Goal: Task Accomplishment & Management: Complete application form

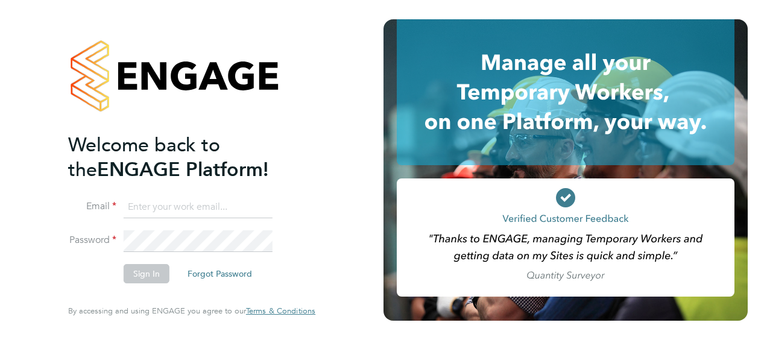
type input "[PERSON_NAME][EMAIL_ADDRESS][DOMAIN_NAME]"
click at [145, 270] on button "Sign In" at bounding box center [147, 273] width 46 height 19
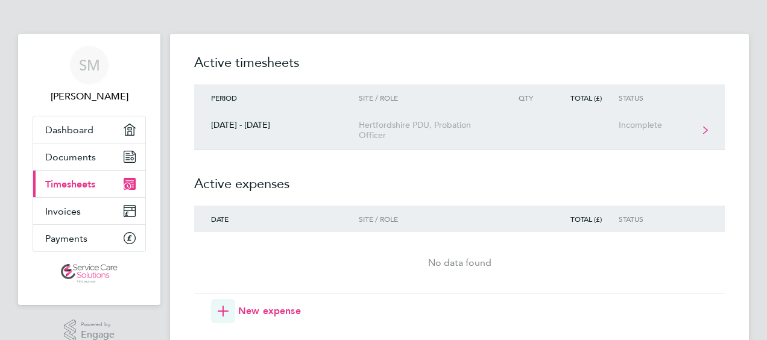
click at [412, 134] on div "Hertfordshire PDU, Probation Officer" at bounding box center [428, 130] width 138 height 20
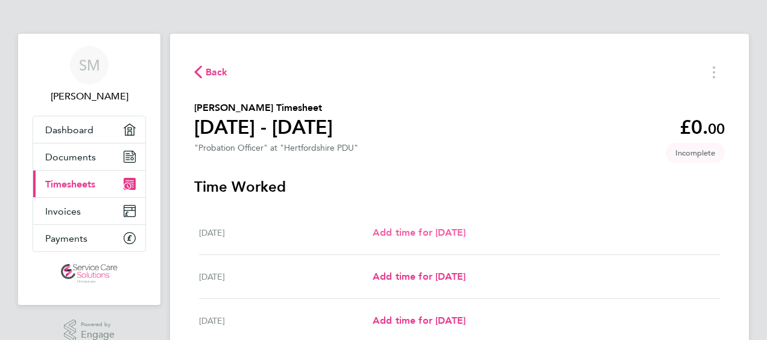
click at [435, 229] on span "Add time for [DATE]" at bounding box center [419, 232] width 93 height 11
select select "30"
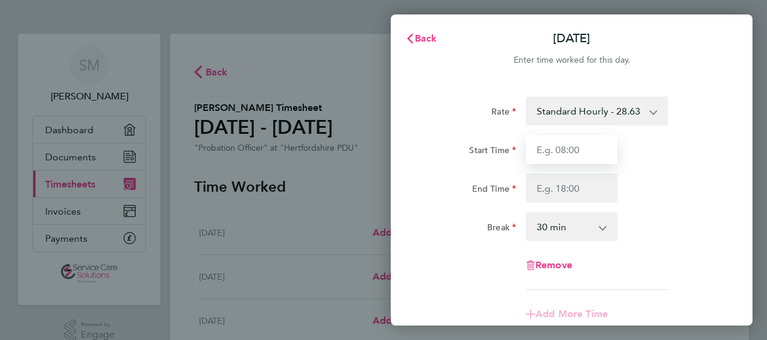
click at [577, 145] on input "Start Time" at bounding box center [572, 149] width 92 height 29
type input "08:00"
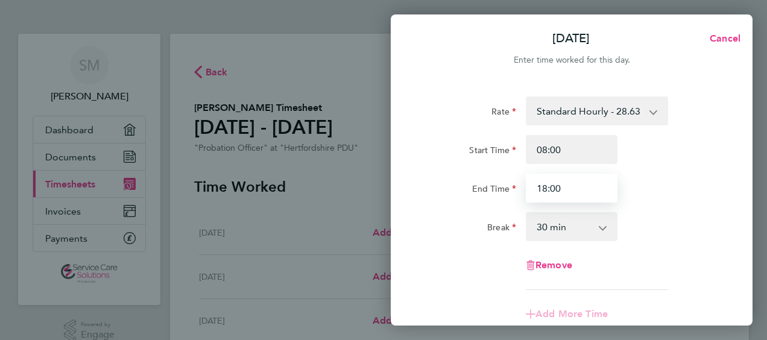
type input "18:00"
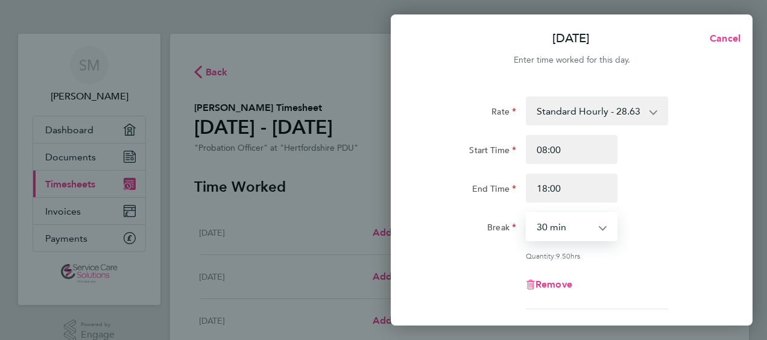
click at [574, 227] on select "0 min 15 min 30 min 45 min 60 min 75 min 90 min" at bounding box center [564, 226] width 75 height 27
select select "45"
click at [527, 213] on select "0 min 15 min 30 min 45 min 60 min 75 min 90 min" at bounding box center [564, 226] width 75 height 27
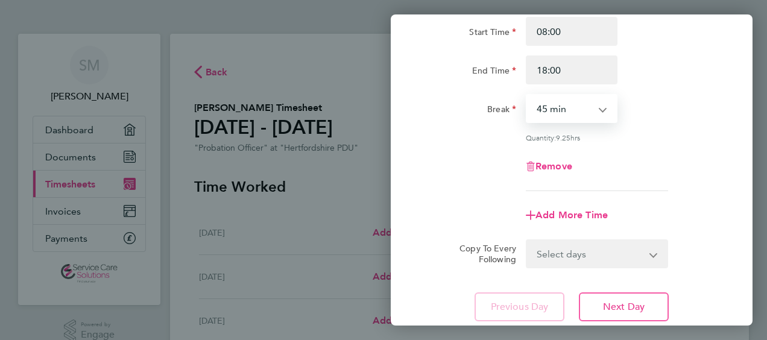
scroll to position [119, 0]
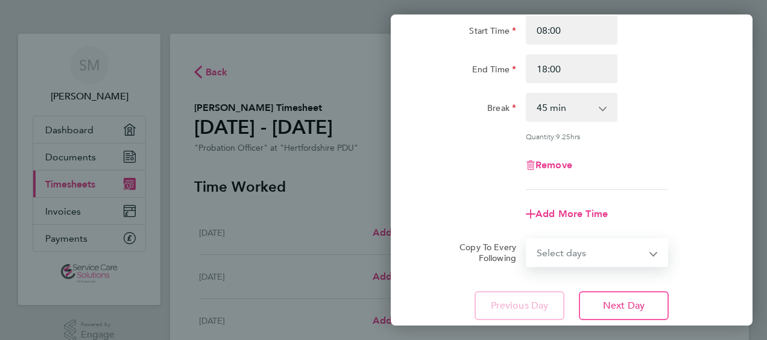
click at [603, 260] on select "Select days Day Weekday (Mon-Fri) Weekend (Sat-Sun) [DATE] [DATE] [DATE] [DATE]…" at bounding box center [590, 252] width 127 height 27
select select "WEEKDAY"
click at [527, 239] on select "Select days Day Weekday (Mon-Fri) Weekend (Sat-Sun) [DATE] [DATE] [DATE] [DATE]…" at bounding box center [590, 252] width 127 height 27
select select "[DATE]"
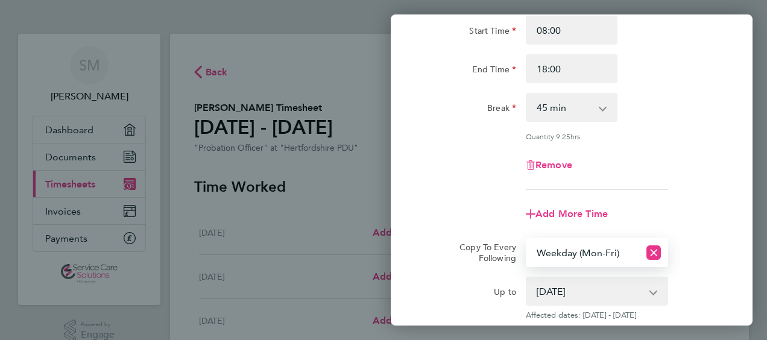
scroll to position [257, 0]
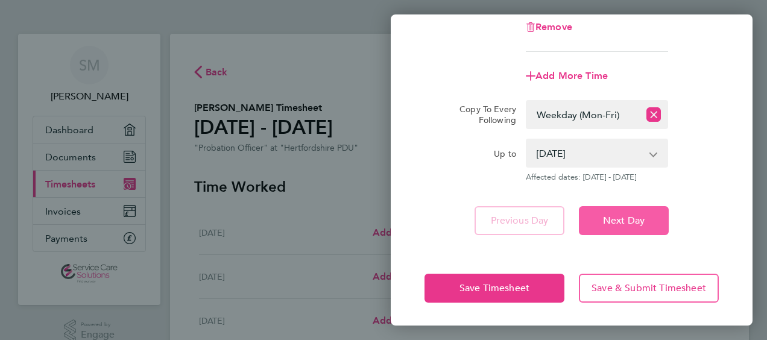
click at [626, 213] on button "Next Day" at bounding box center [624, 220] width 90 height 29
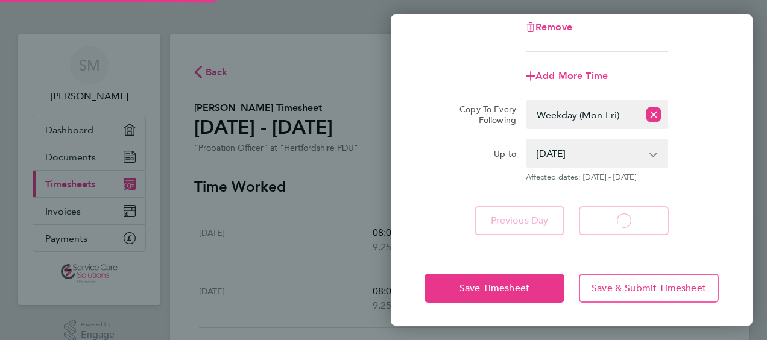
select select "45"
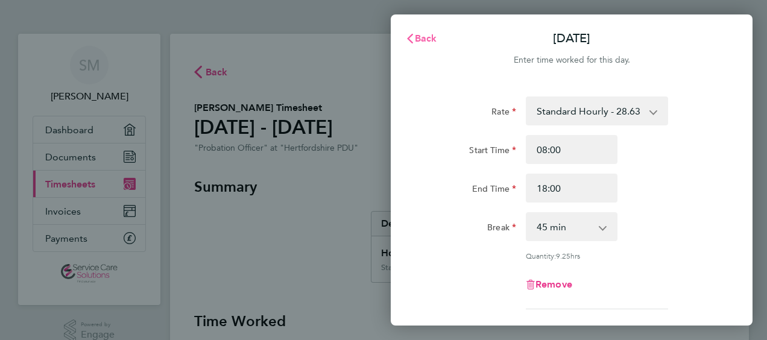
click at [423, 39] on span "Back" at bounding box center [426, 38] width 22 height 11
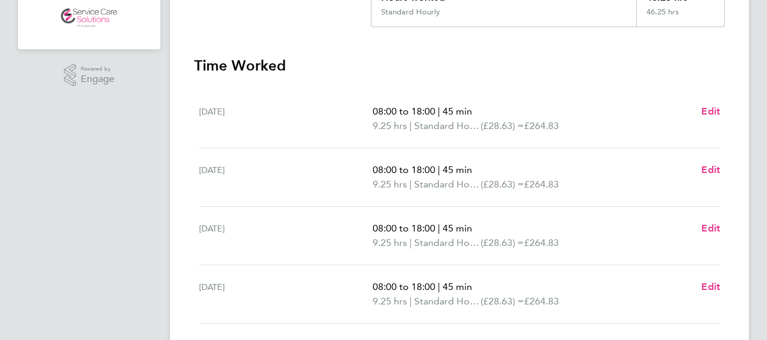
scroll to position [257, 0]
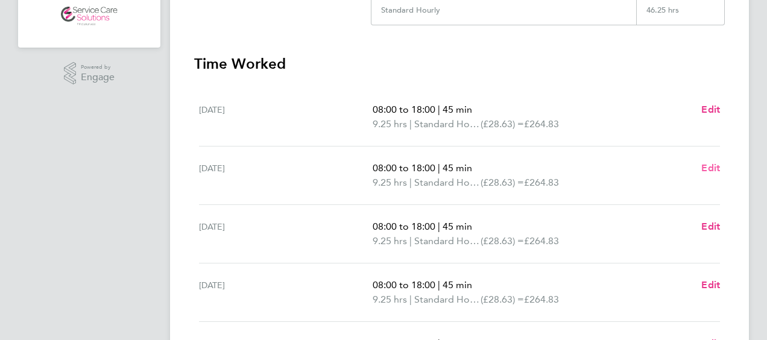
click at [715, 168] on span "Edit" at bounding box center [710, 167] width 19 height 11
select select "45"
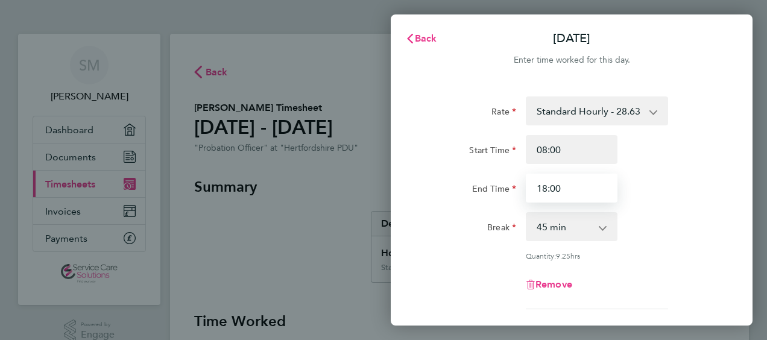
drag, startPoint x: 581, startPoint y: 193, endPoint x: 256, endPoint y: 131, distance: 330.9
click at [256, 131] on div "Back [DATE] Enter time worked for this day. Rate Standard Hourly - 28.63 Standa…" at bounding box center [383, 170] width 767 height 340
type input "17:30"
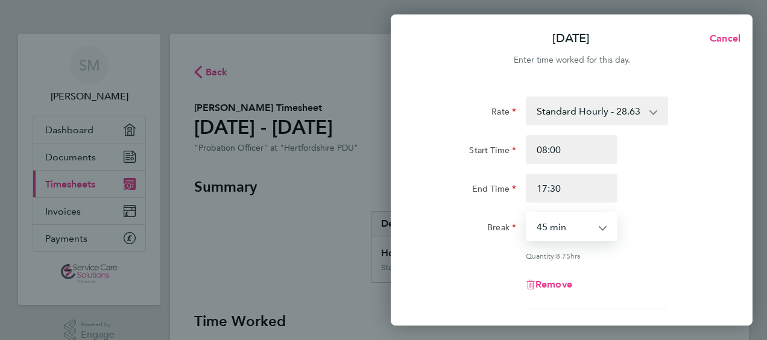
click at [585, 234] on select "0 min 15 min 30 min 45 min 60 min 75 min 90 min" at bounding box center [564, 226] width 75 height 27
select select "30"
click at [527, 213] on select "0 min 15 min 30 min 45 min 60 min 75 min 90 min" at bounding box center [564, 226] width 75 height 27
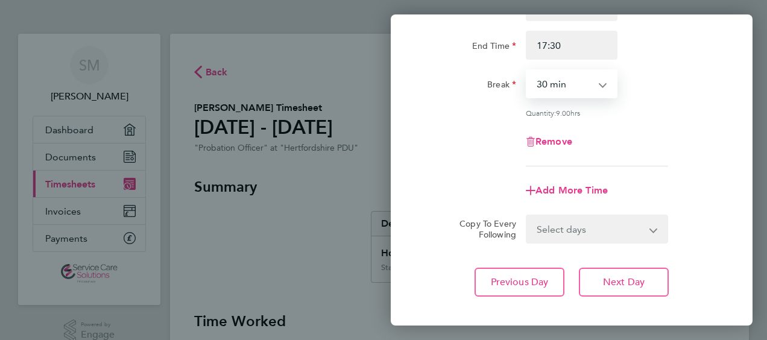
scroll to position [145, 0]
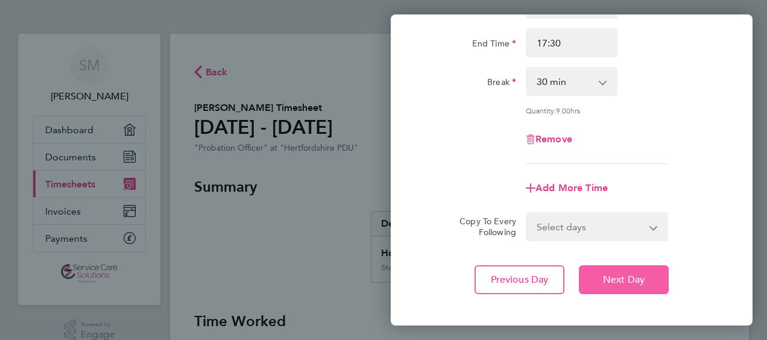
click at [629, 278] on span "Next Day" at bounding box center [624, 280] width 42 height 12
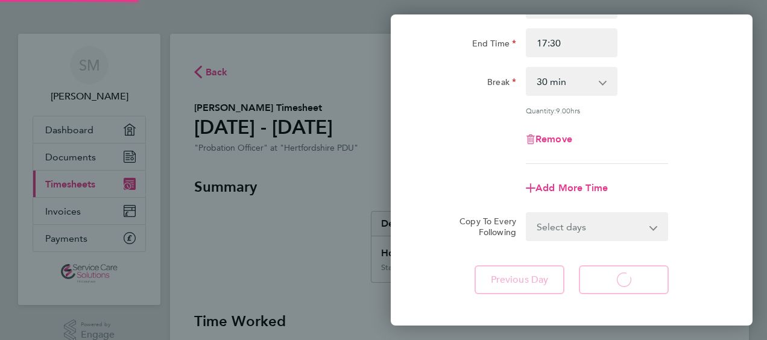
select select "45"
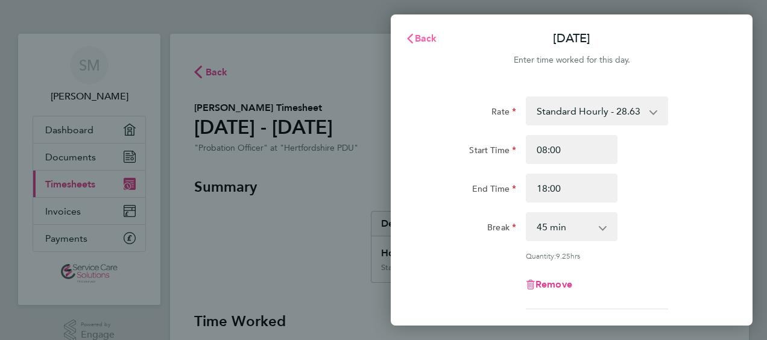
click at [420, 33] on span "Back" at bounding box center [426, 38] width 22 height 11
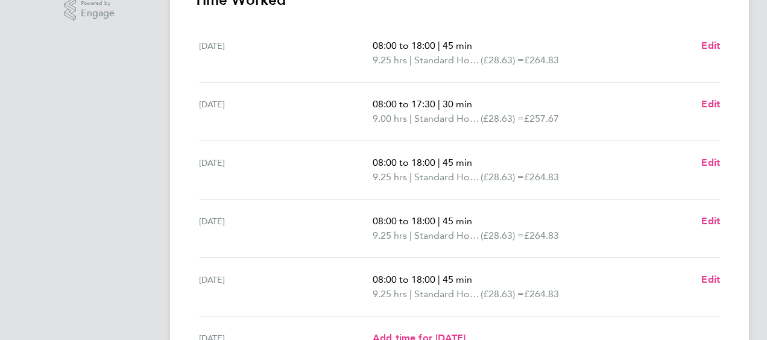
scroll to position [326, 0]
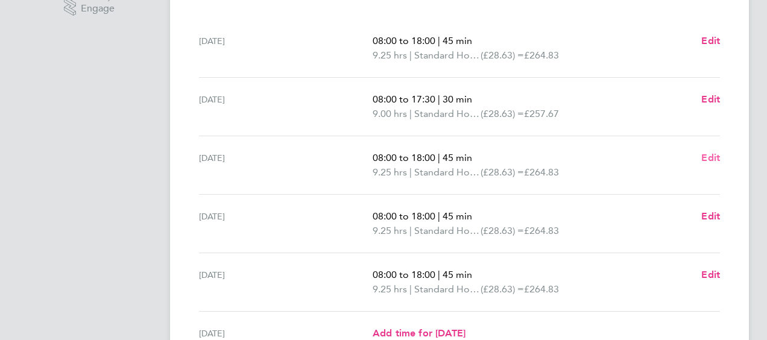
click at [715, 154] on span "Edit" at bounding box center [710, 157] width 19 height 11
select select "45"
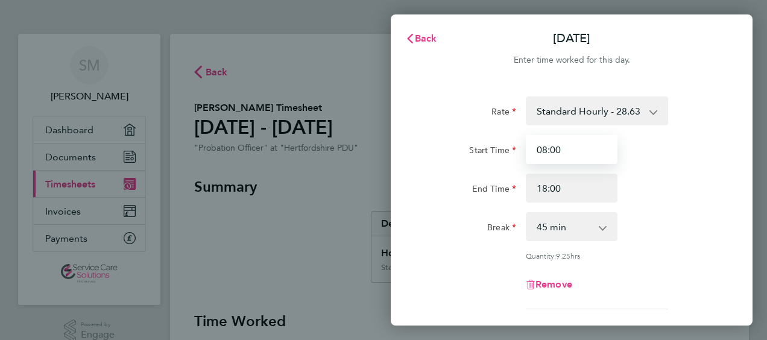
click at [588, 149] on input "08:00" at bounding box center [572, 149] width 92 height 29
type input "08:15"
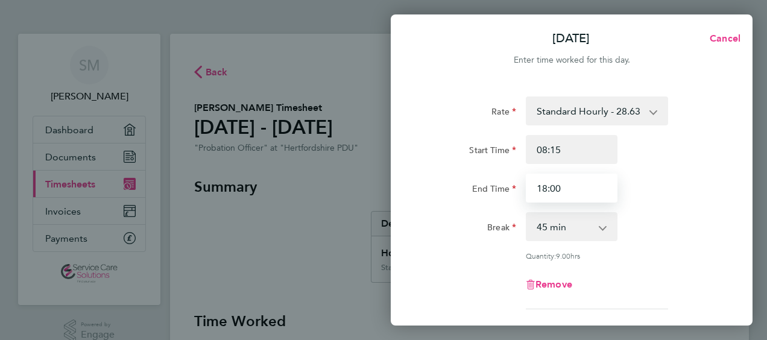
click at [568, 189] on input "18:00" at bounding box center [572, 188] width 92 height 29
type input "1"
type input "16:30"
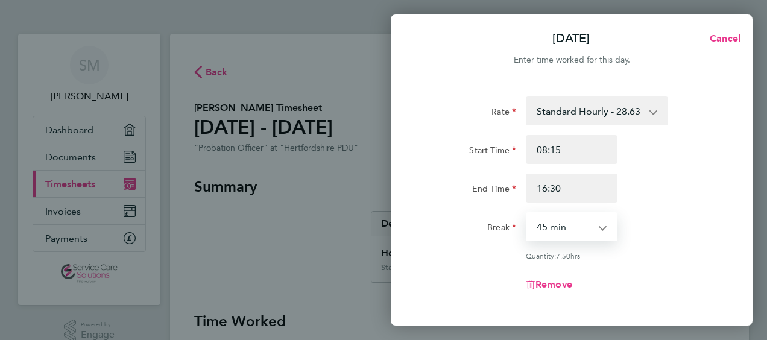
click at [559, 229] on select "0 min 15 min 30 min 45 min 60 min 75 min 90 min" at bounding box center [564, 226] width 75 height 27
select select "30"
click at [527, 213] on select "0 min 15 min 30 min 45 min 60 min 75 min 90 min" at bounding box center [564, 226] width 75 height 27
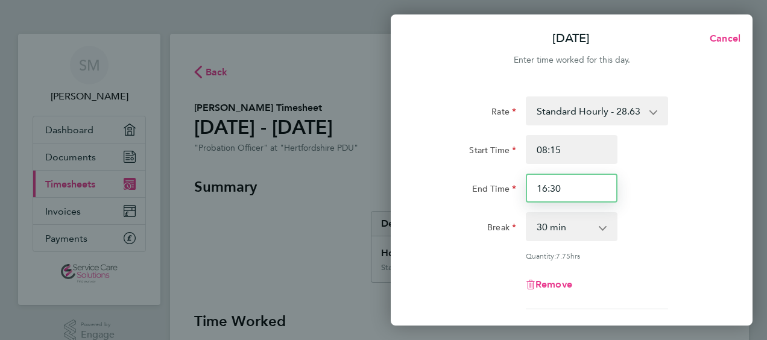
click at [579, 187] on input "16:30" at bounding box center [572, 188] width 92 height 29
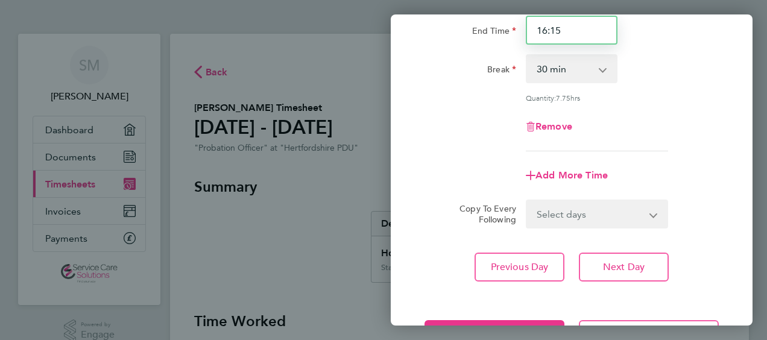
scroll to position [159, 0]
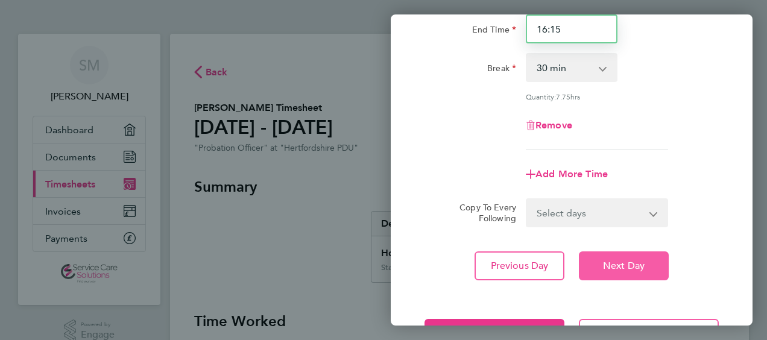
type input "16:15"
click at [606, 275] on button "Next Day" at bounding box center [624, 265] width 90 height 29
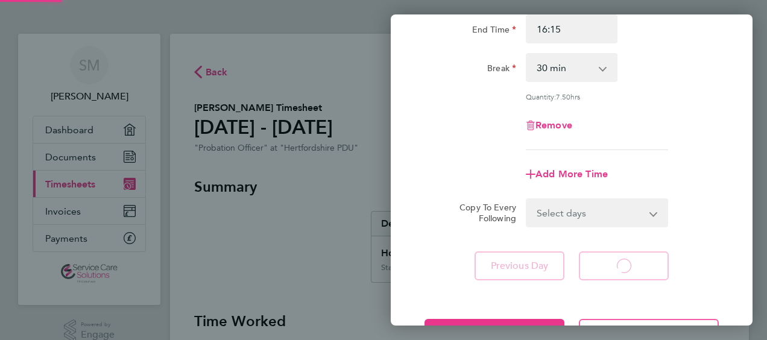
select select "45"
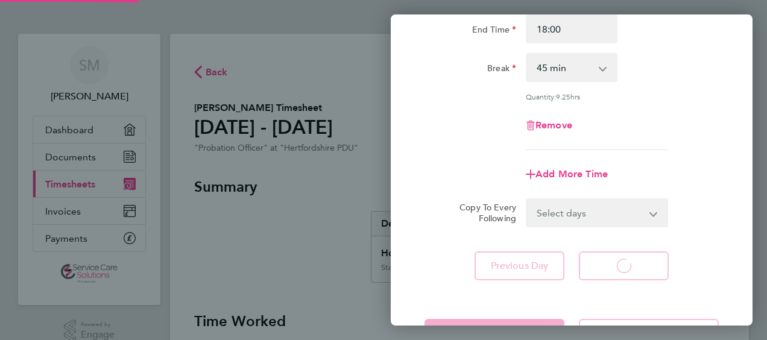
select select "45"
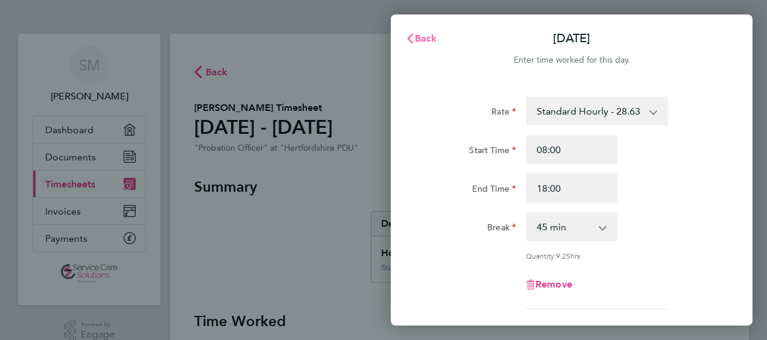
click at [424, 35] on span "Back" at bounding box center [426, 38] width 22 height 11
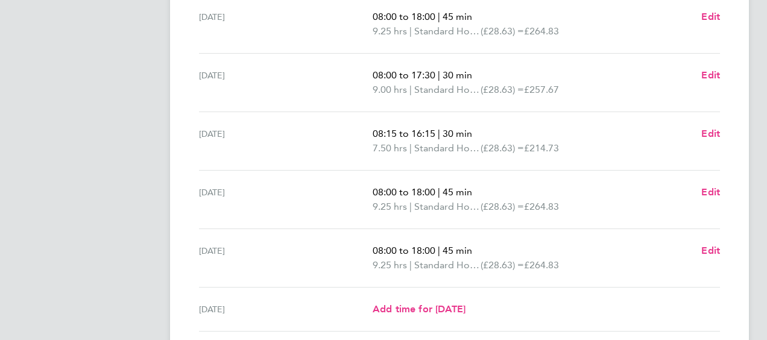
scroll to position [350, 0]
click at [715, 137] on span "Edit" at bounding box center [710, 133] width 19 height 11
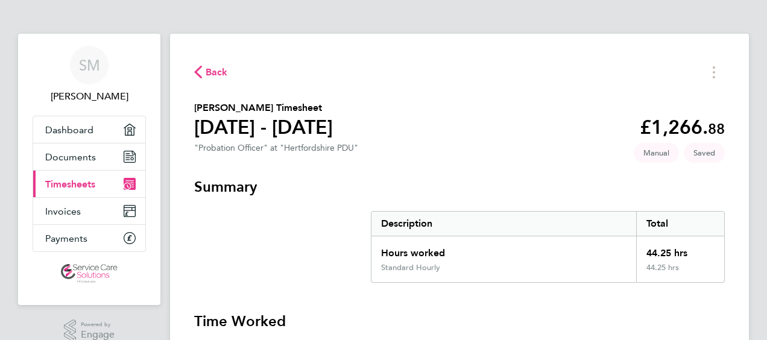
select select "30"
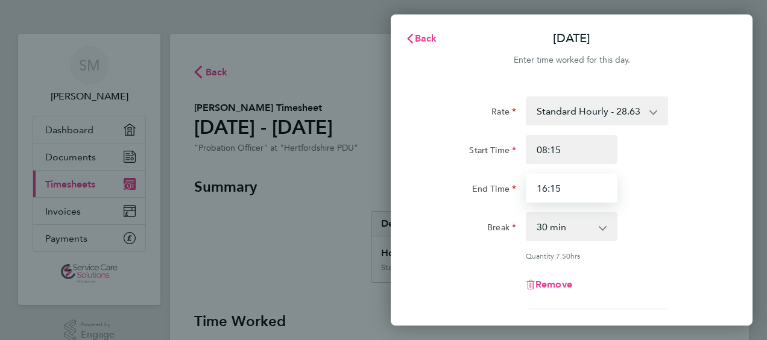
click at [592, 195] on input "16:15" at bounding box center [572, 188] width 92 height 29
type input "16:30"
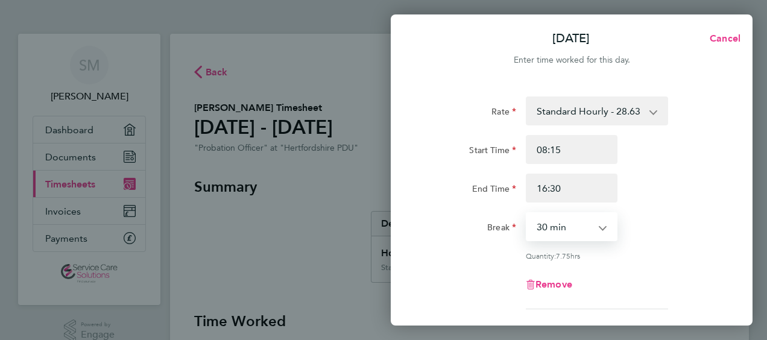
click at [555, 221] on select "0 min 15 min 30 min 45 min 60 min 75 min 90 min" at bounding box center [564, 226] width 75 height 27
select select "15"
click at [527, 213] on select "0 min 15 min 30 min 45 min 60 min 75 min 90 min" at bounding box center [564, 226] width 75 height 27
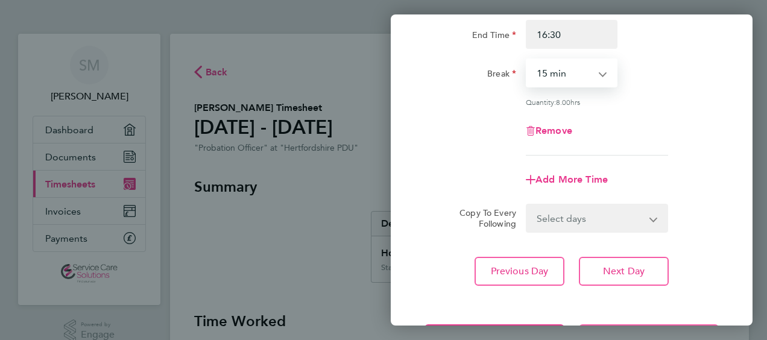
scroll to position [154, 0]
click at [646, 263] on button "Next Day" at bounding box center [624, 270] width 90 height 29
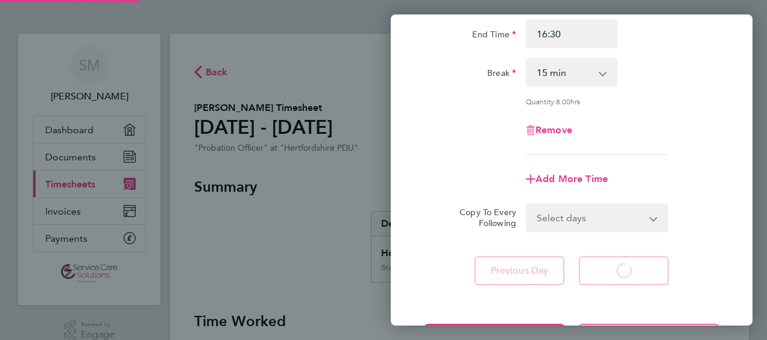
select select "45"
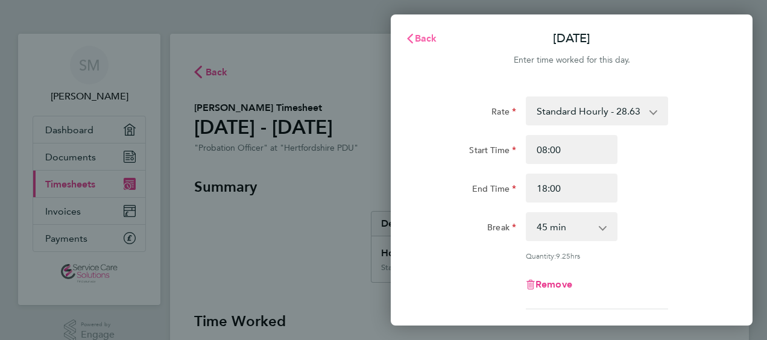
click at [424, 39] on span "Back" at bounding box center [426, 38] width 22 height 11
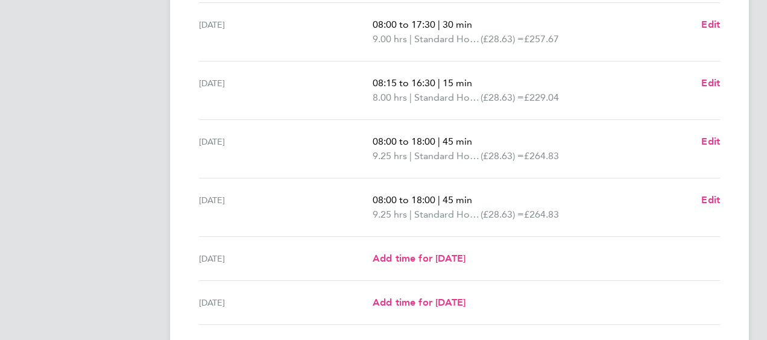
scroll to position [379, 0]
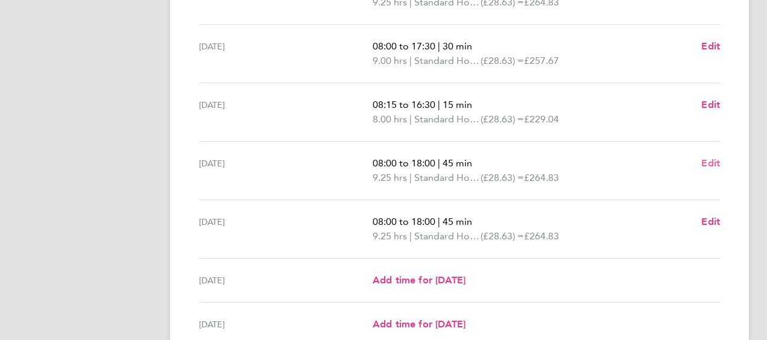
click at [710, 165] on span "Edit" at bounding box center [710, 162] width 19 height 11
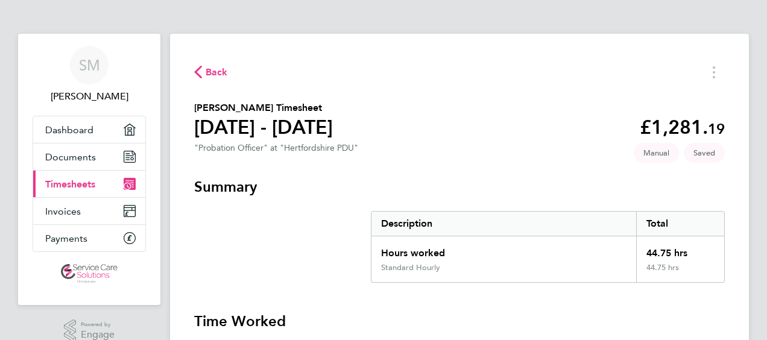
select select "45"
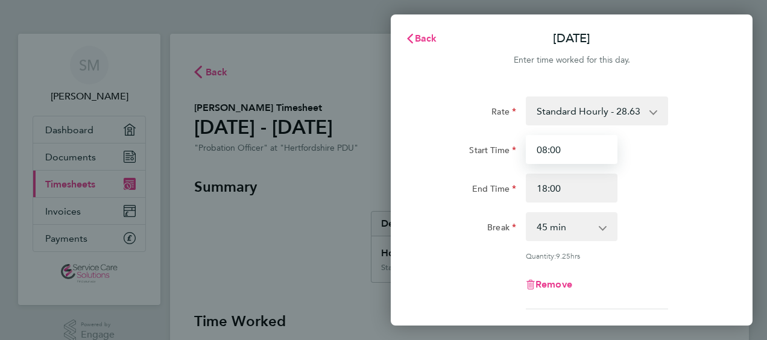
drag, startPoint x: 591, startPoint y: 151, endPoint x: 553, endPoint y: 145, distance: 38.0
click at [553, 145] on input "08:00" at bounding box center [572, 149] width 92 height 29
type input "0"
type input "09:00"
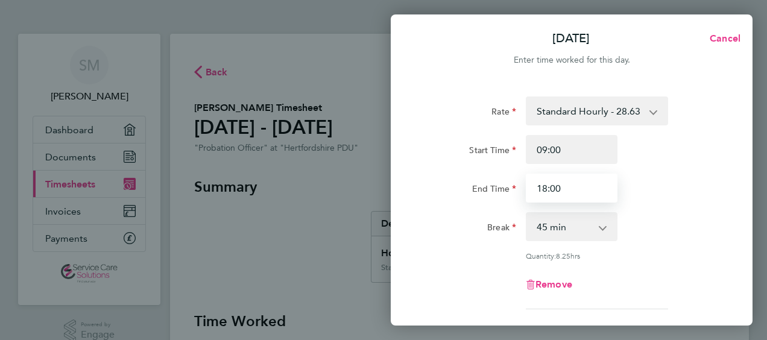
drag, startPoint x: 606, startPoint y: 190, endPoint x: 465, endPoint y: 168, distance: 142.7
click at [465, 168] on div "Start Time 09:00 End Time 18:00" at bounding box center [572, 169] width 304 height 68
type input "17:00"
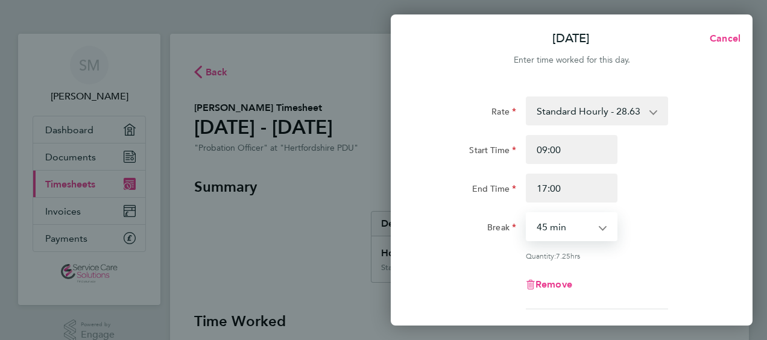
click at [566, 222] on select "0 min 15 min 30 min 45 min 60 min 75 min 90 min" at bounding box center [564, 226] width 75 height 27
select select "60"
click at [527, 213] on select "0 min 15 min 30 min 45 min 60 min 75 min 90 min" at bounding box center [564, 226] width 75 height 27
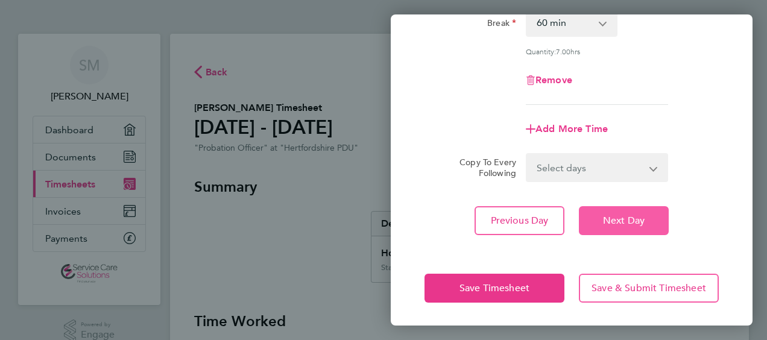
click at [617, 216] on span "Next Day" at bounding box center [624, 221] width 42 height 12
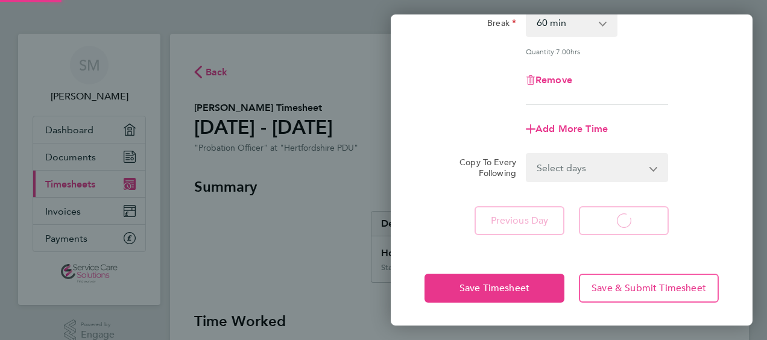
select select "45"
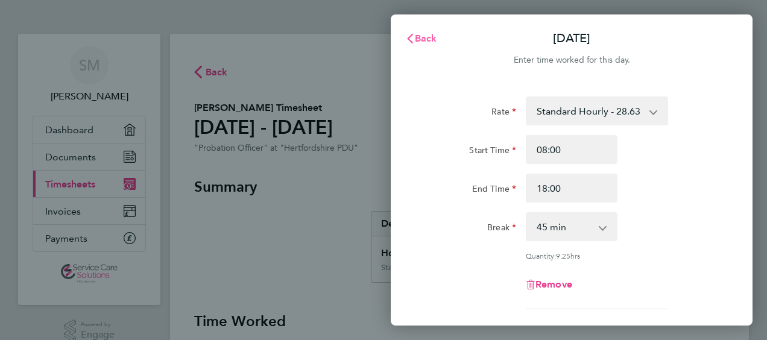
click at [418, 42] on span "Back" at bounding box center [426, 38] width 22 height 11
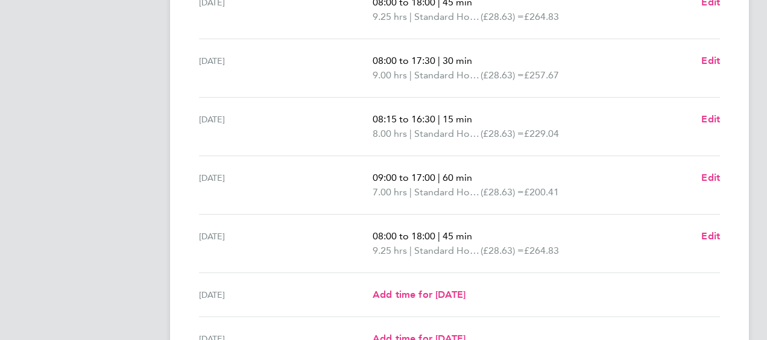
scroll to position [363, 0]
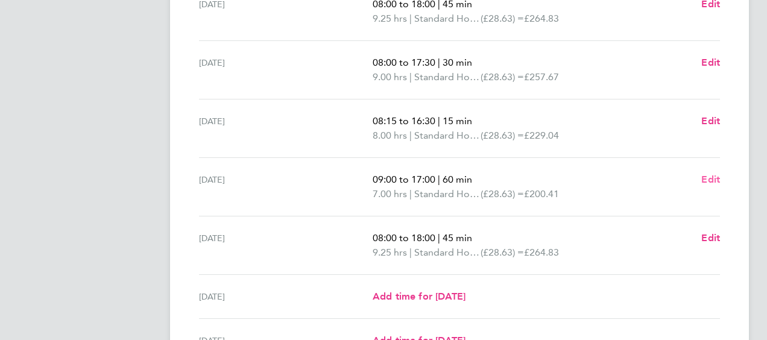
click at [714, 175] on span "Edit" at bounding box center [710, 179] width 19 height 11
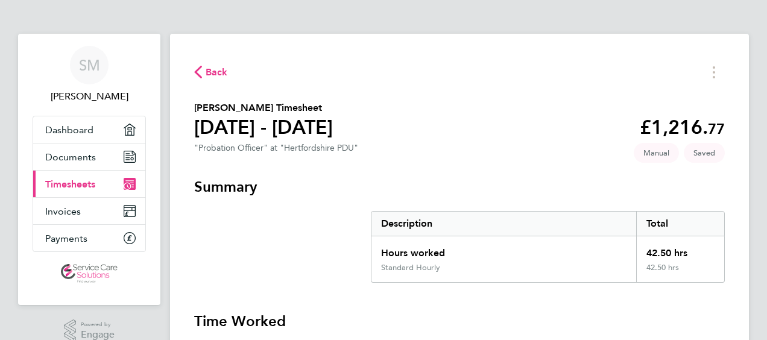
select select "60"
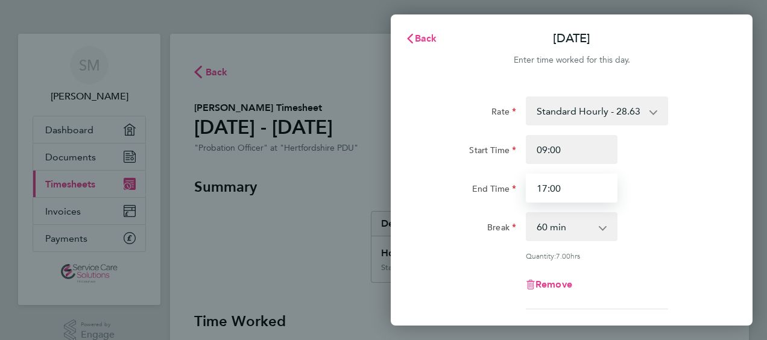
click at [586, 188] on input "17:00" at bounding box center [572, 188] width 92 height 29
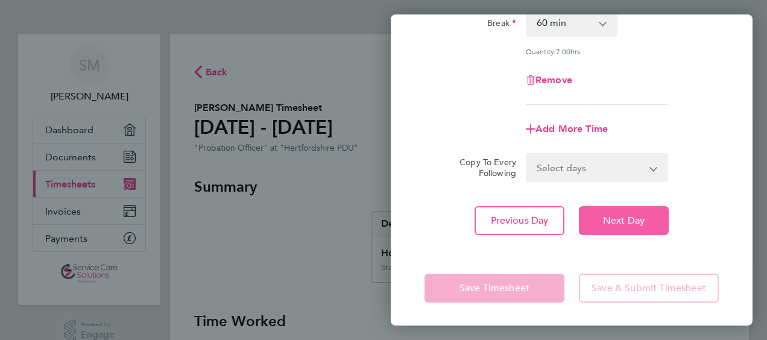
type input "18:00"
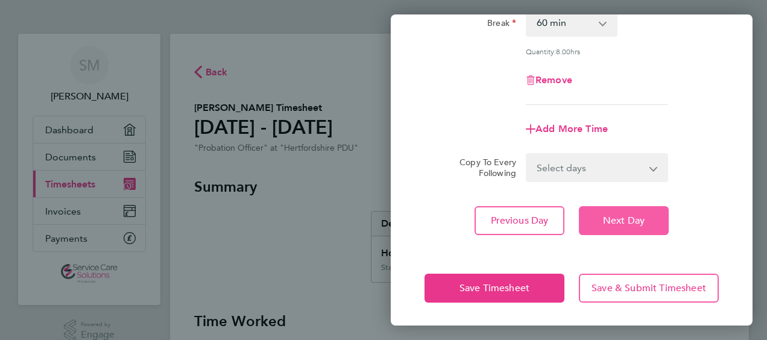
click at [622, 225] on button "Next Day" at bounding box center [624, 220] width 90 height 29
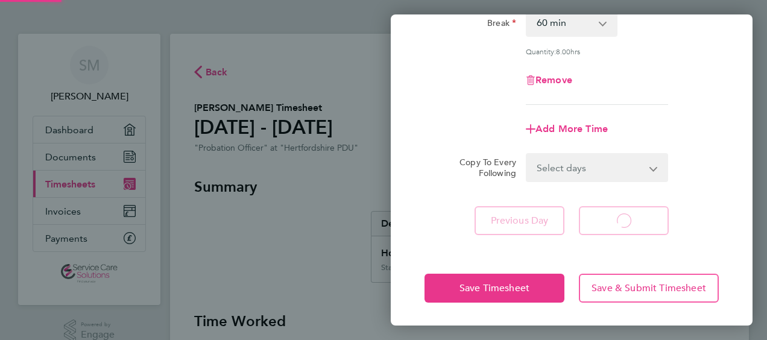
select select "45"
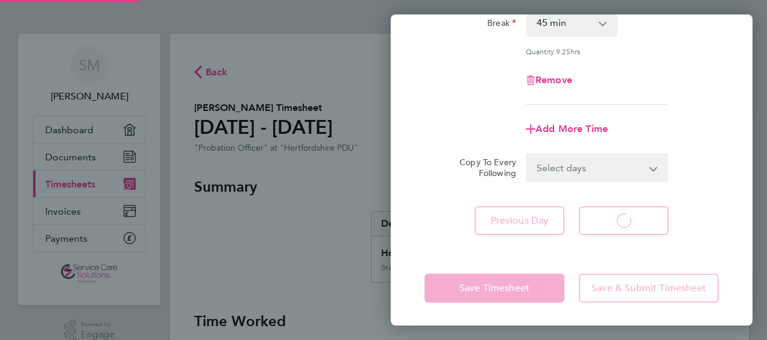
select select "45"
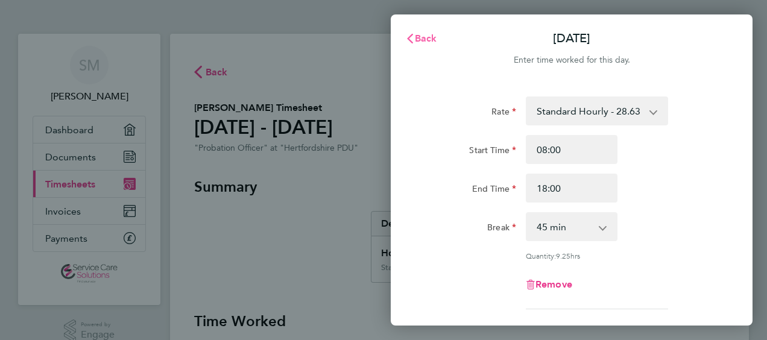
click at [421, 42] on span "Back" at bounding box center [426, 38] width 22 height 11
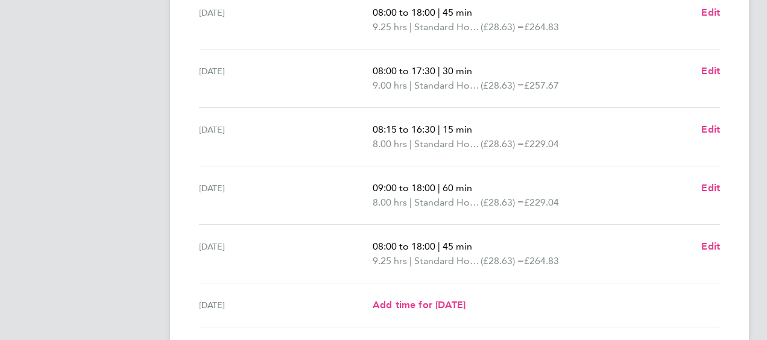
scroll to position [359, 0]
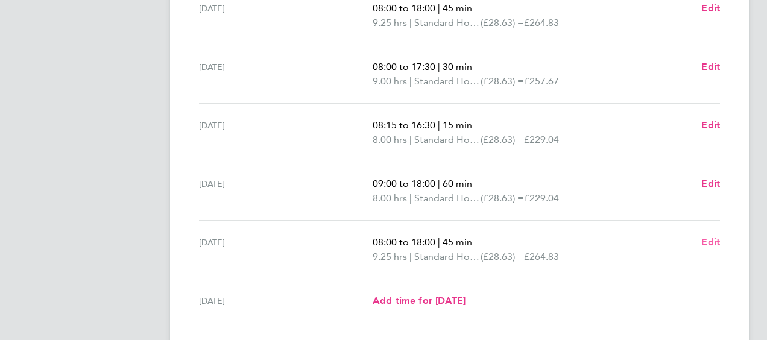
click at [712, 240] on span "Edit" at bounding box center [710, 241] width 19 height 11
select select "45"
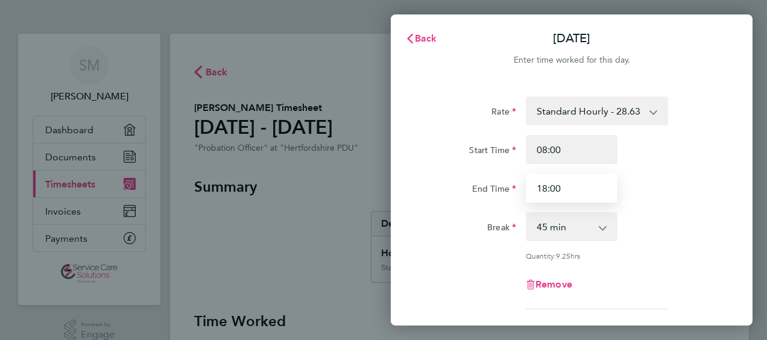
drag, startPoint x: 593, startPoint y: 186, endPoint x: 298, endPoint y: 110, distance: 304.4
click at [298, 110] on div "Back [DATE] Enter time worked for this day. Rate Standard Hourly - 28.63 Standa…" at bounding box center [383, 170] width 767 height 340
type input "17:00"
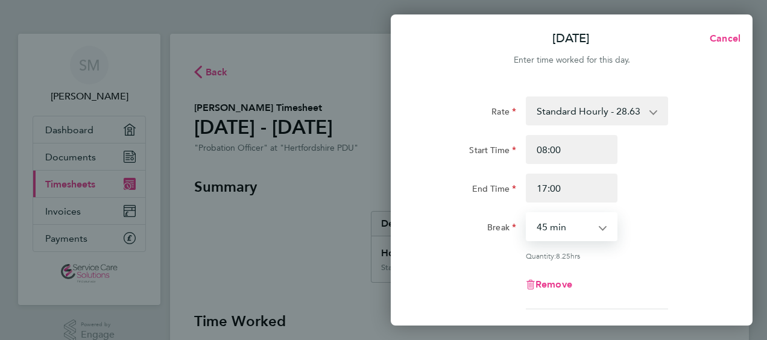
click at [537, 230] on select "0 min 15 min 30 min 45 min 60 min 75 min 90 min" at bounding box center [564, 226] width 75 height 27
select select "60"
click at [527, 213] on select "0 min 15 min 30 min 45 min 60 min 75 min 90 min" at bounding box center [564, 226] width 75 height 27
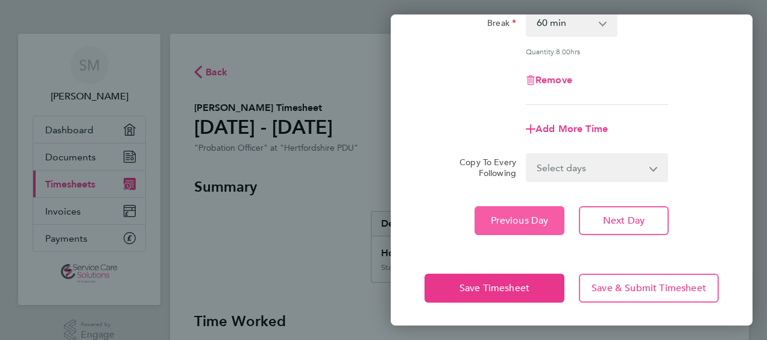
click at [509, 221] on span "Previous Day" at bounding box center [520, 221] width 58 height 12
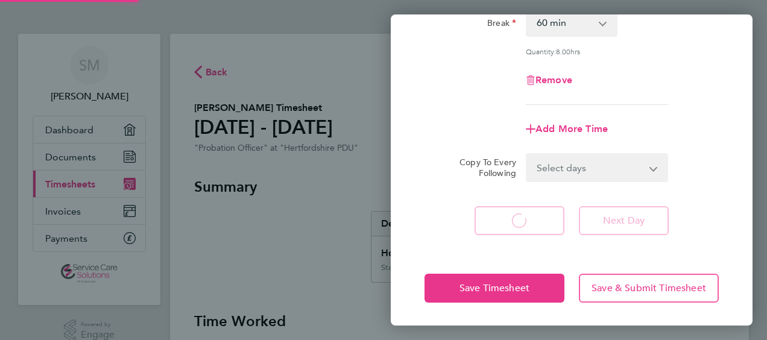
select select "60"
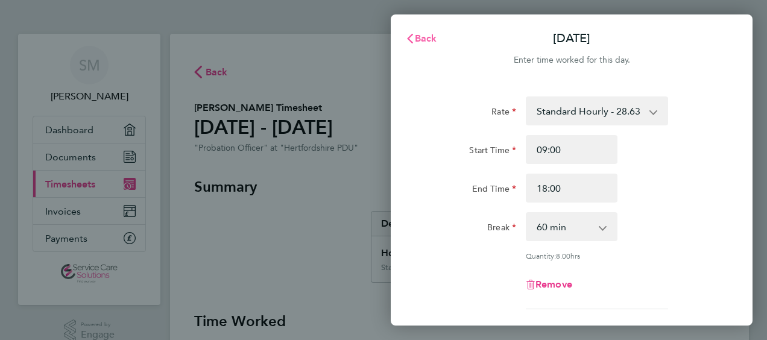
click at [426, 41] on span "Back" at bounding box center [426, 38] width 22 height 11
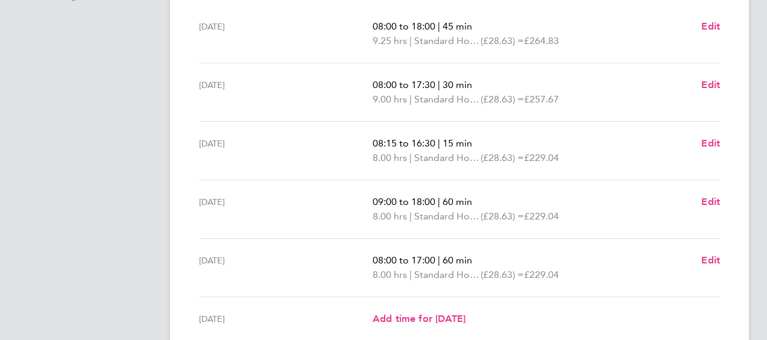
scroll to position [342, 0]
click at [711, 136] on span "Edit" at bounding box center [710, 141] width 19 height 11
select select "15"
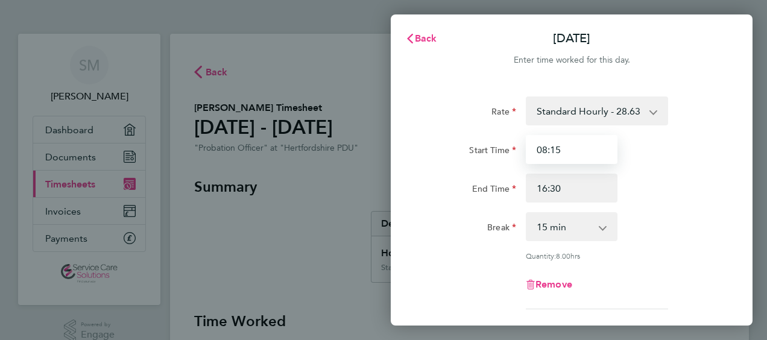
click at [590, 151] on input "08:15" at bounding box center [572, 149] width 92 height 29
type input "08:00"
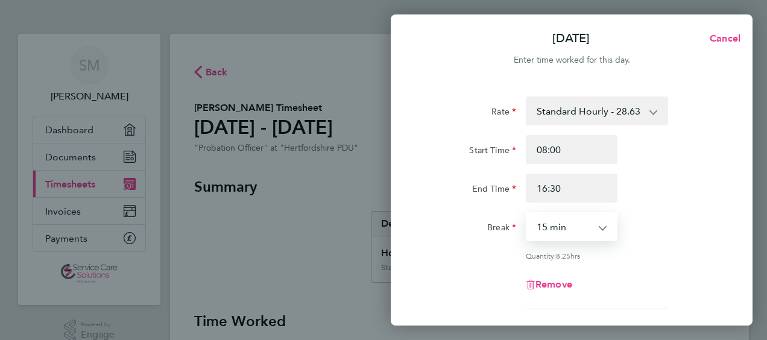
click at [576, 234] on select "0 min 15 min 30 min 45 min 60 min 75 min 90 min" at bounding box center [564, 226] width 75 height 27
select select "30"
click at [527, 213] on select "0 min 15 min 30 min 45 min 60 min 75 min 90 min" at bounding box center [564, 226] width 75 height 27
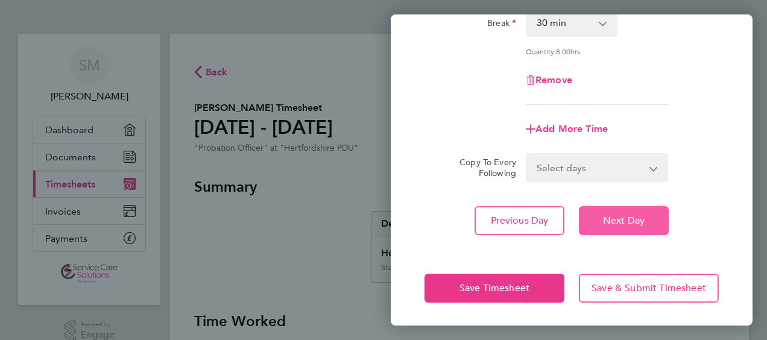
click at [617, 225] on button "Next Day" at bounding box center [624, 220] width 90 height 29
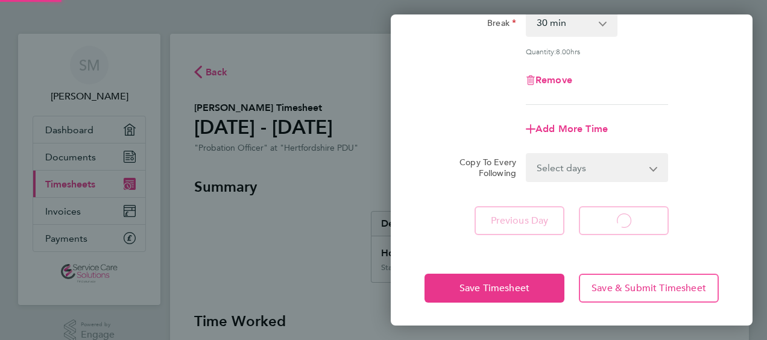
select select "60"
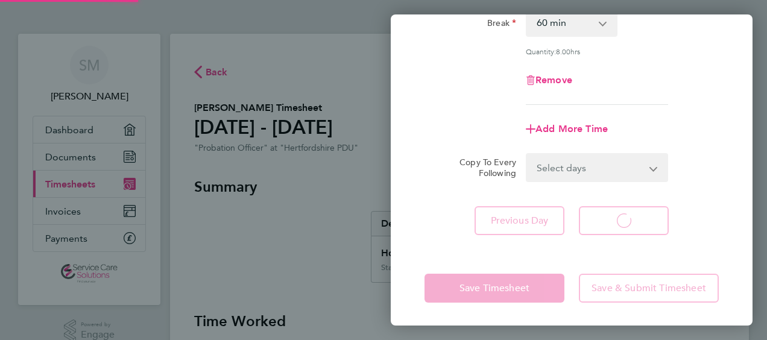
select select "60"
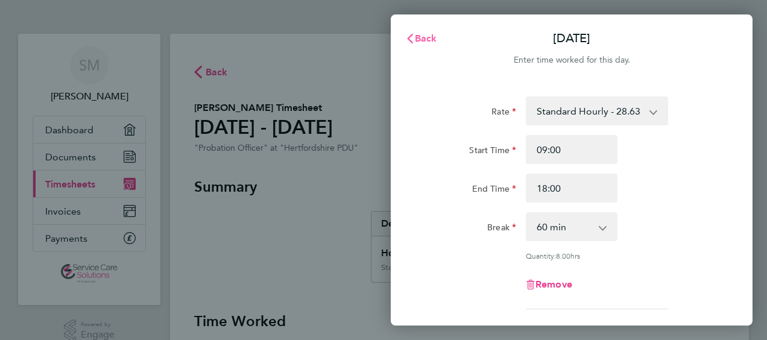
click at [427, 34] on span "Back" at bounding box center [426, 38] width 22 height 11
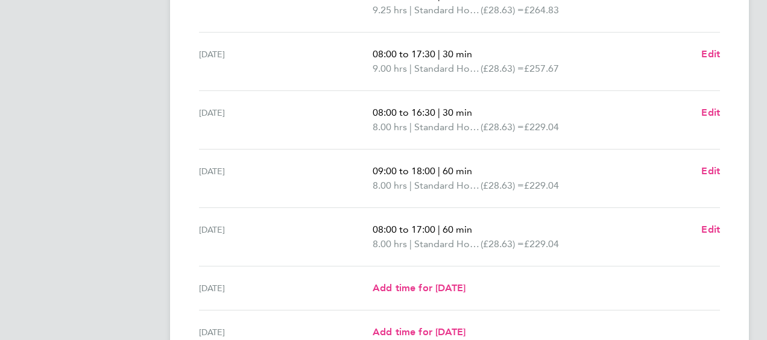
scroll to position [370, 0]
click at [713, 171] on span "Edit" at bounding box center [710, 171] width 19 height 11
select select "60"
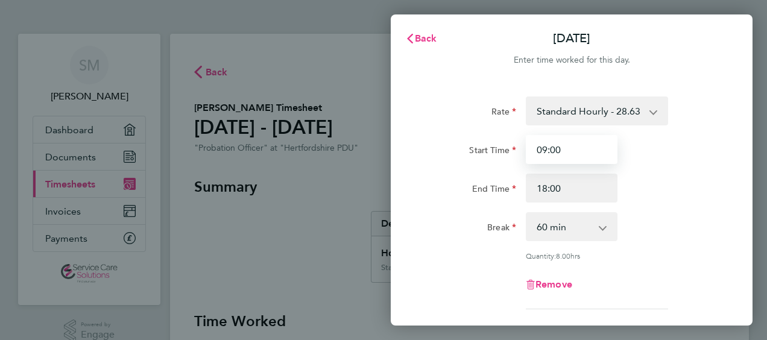
click at [586, 159] on input "09:00" at bounding box center [572, 149] width 92 height 29
drag, startPoint x: 586, startPoint y: 159, endPoint x: 247, endPoint y: 126, distance: 341.0
click at [247, 126] on div "Back [DATE] Enter time worked for this day. Rate Standard Hourly - 28.63 Standa…" at bounding box center [383, 170] width 767 height 340
type input "1"
type input "08:00"
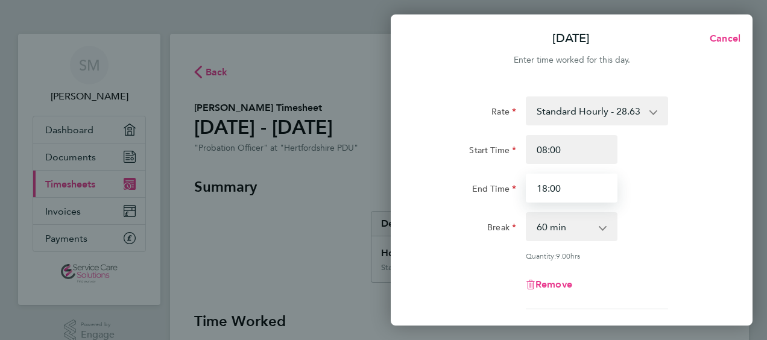
drag, startPoint x: 581, startPoint y: 186, endPoint x: 363, endPoint y: 143, distance: 222.4
click at [363, 143] on div "[DATE] Cancel Enter time worked for this day. Rate Standard Hourly - 28.63 Stan…" at bounding box center [383, 170] width 767 height 340
type input "17:15"
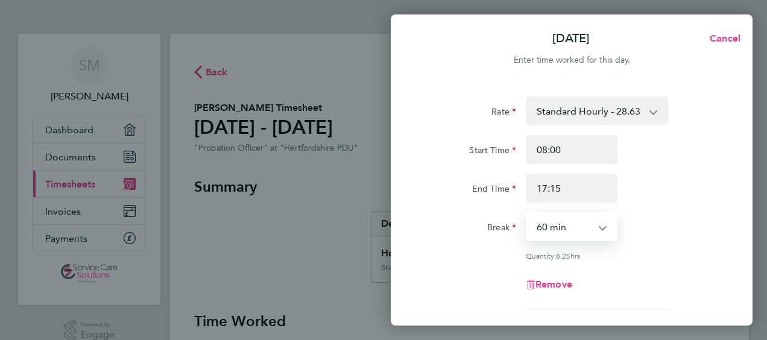
click at [576, 230] on select "0 min 15 min 30 min 45 min 60 min 75 min 90 min" at bounding box center [564, 226] width 75 height 27
select select "45"
click at [527, 213] on select "0 min 15 min 30 min 45 min 60 min 75 min 90 min" at bounding box center [564, 226] width 75 height 27
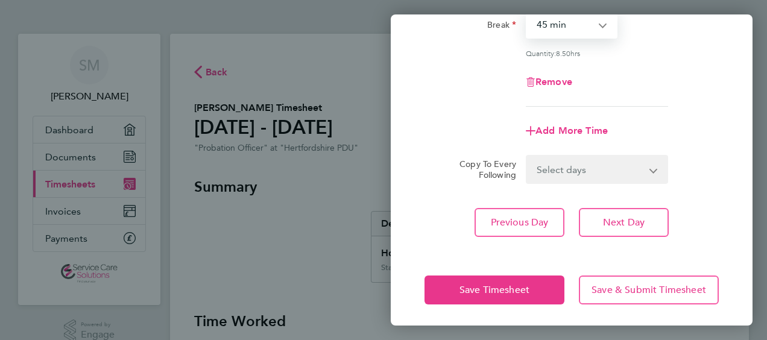
scroll to position [204, 0]
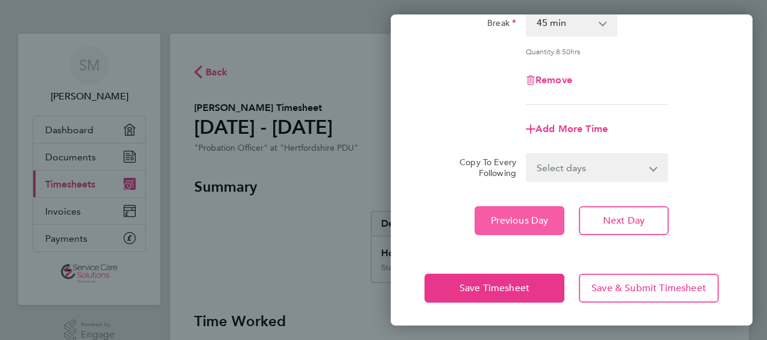
click at [514, 218] on span "Previous Day" at bounding box center [520, 221] width 58 height 12
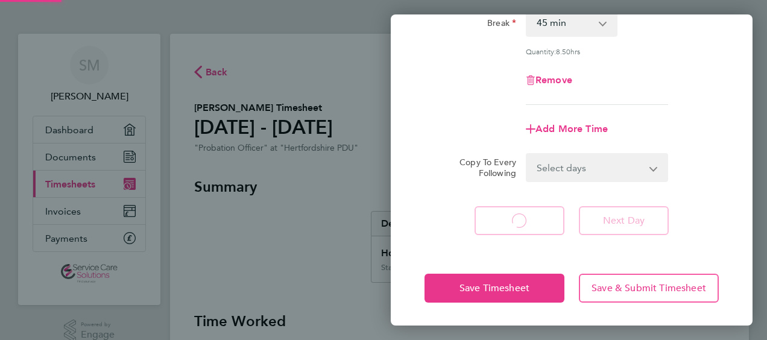
select select "30"
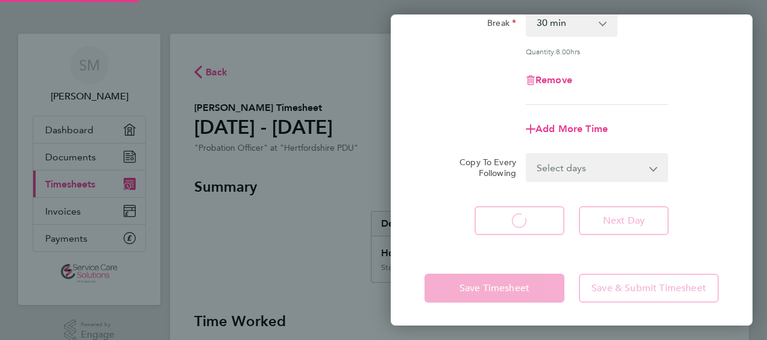
select select "30"
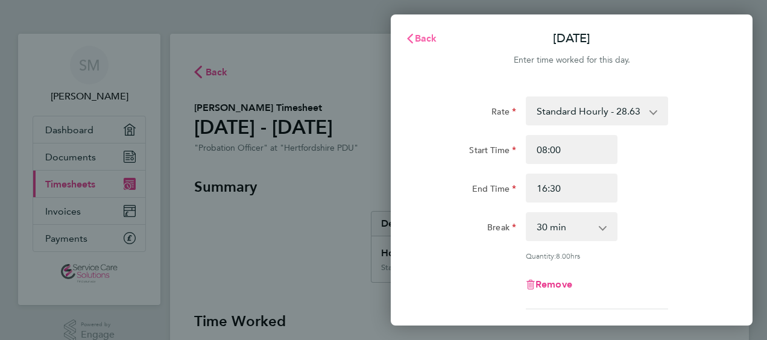
click at [413, 37] on icon "button" at bounding box center [410, 39] width 10 height 10
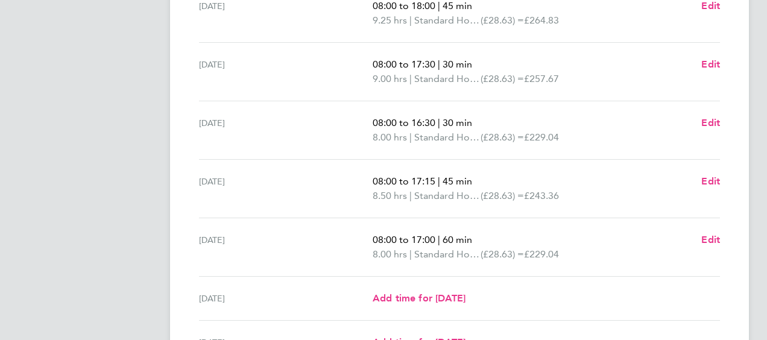
scroll to position [370, 0]
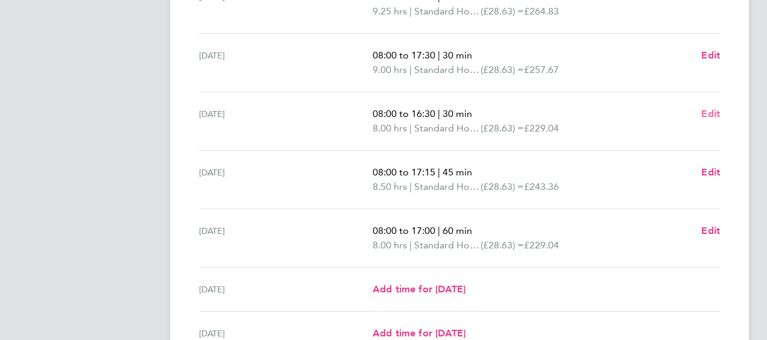
click at [712, 112] on span "Edit" at bounding box center [710, 113] width 19 height 11
select select "30"
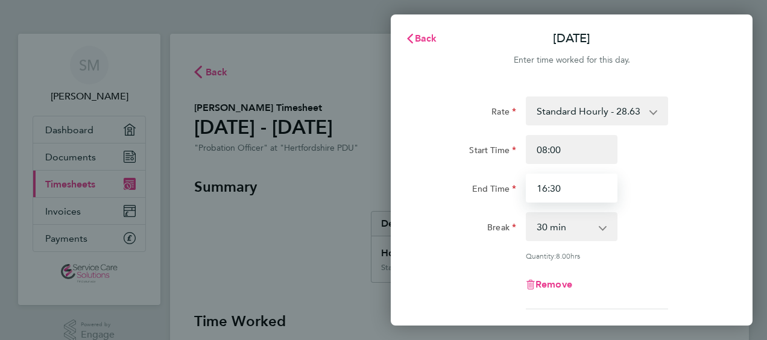
drag, startPoint x: 579, startPoint y: 192, endPoint x: 314, endPoint y: 164, distance: 266.7
click at [314, 164] on div "Back [DATE] Enter time worked for this day. Rate Standard Hourly - 28.63 Standa…" at bounding box center [383, 170] width 767 height 340
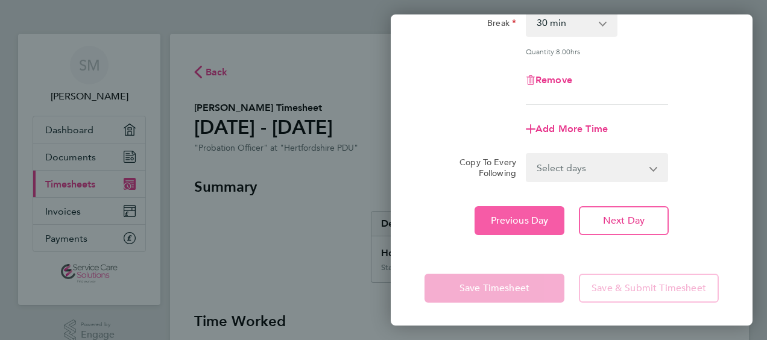
type input "17:00"
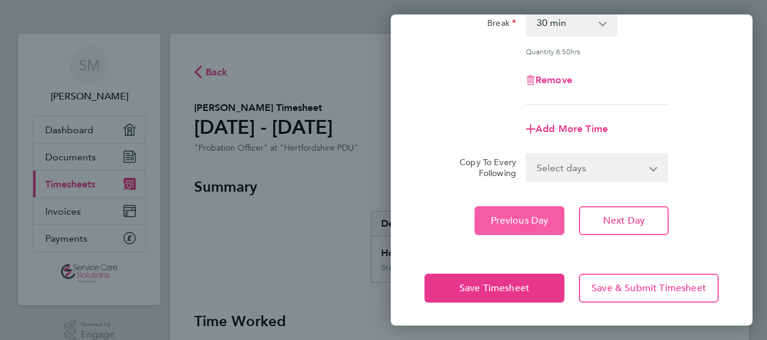
click at [502, 215] on span "Previous Day" at bounding box center [520, 221] width 58 height 12
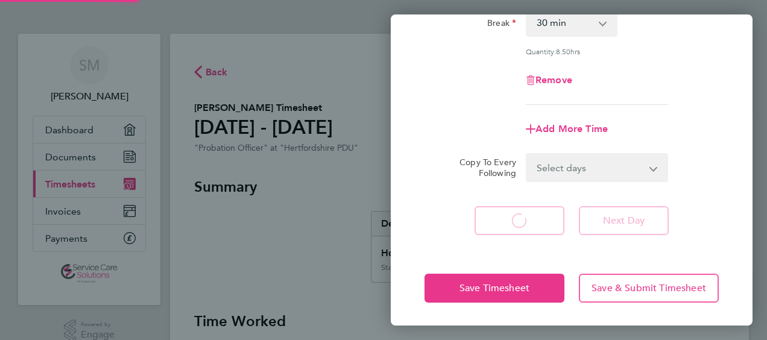
select select "30"
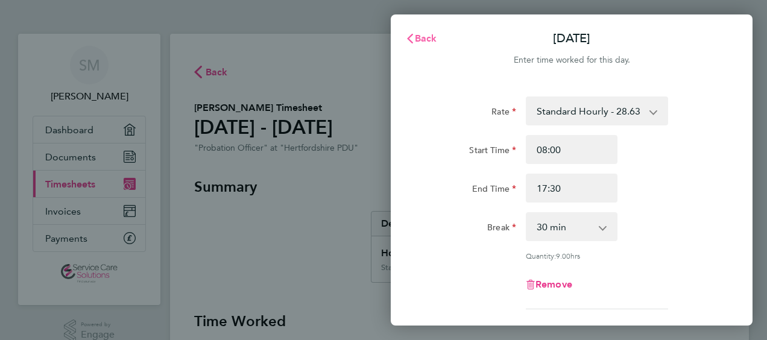
click at [426, 38] on span "Back" at bounding box center [426, 38] width 22 height 11
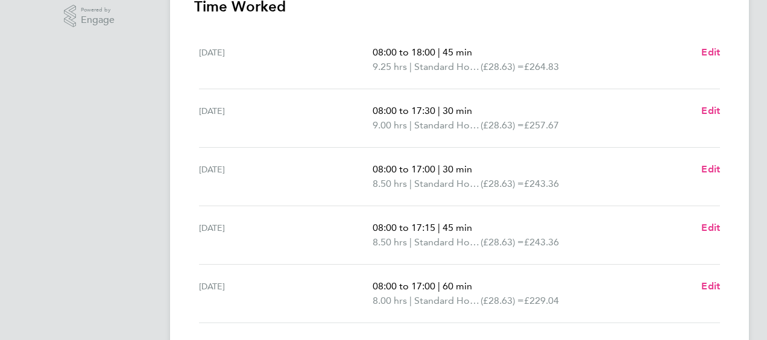
scroll to position [318, 0]
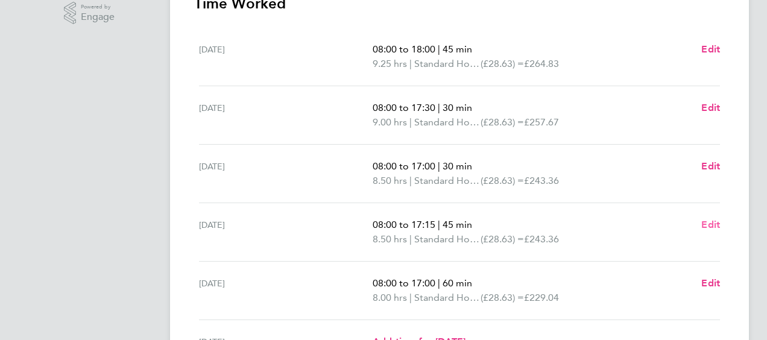
click at [714, 225] on span "Edit" at bounding box center [710, 224] width 19 height 11
select select "45"
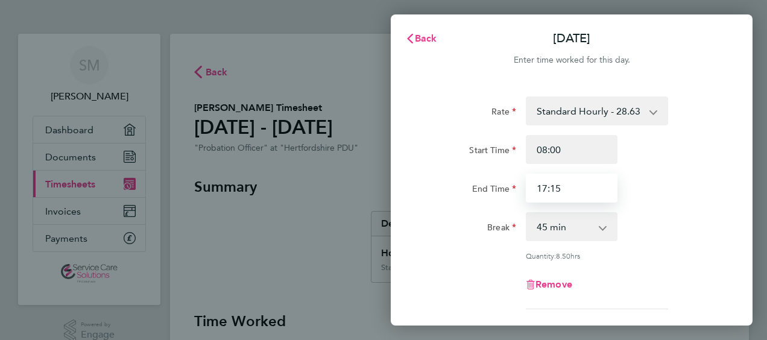
click at [587, 189] on input "17:15" at bounding box center [572, 188] width 92 height 29
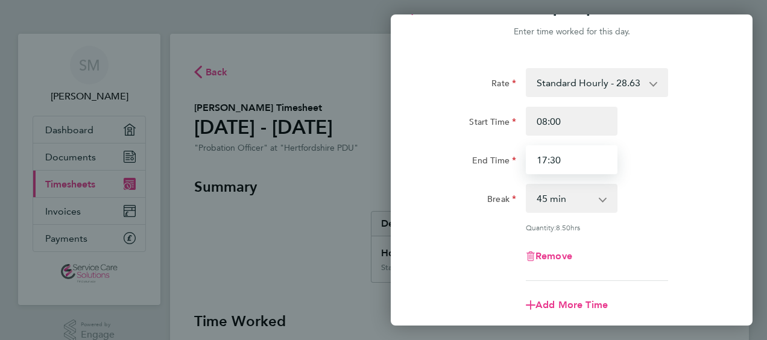
scroll to position [204, 0]
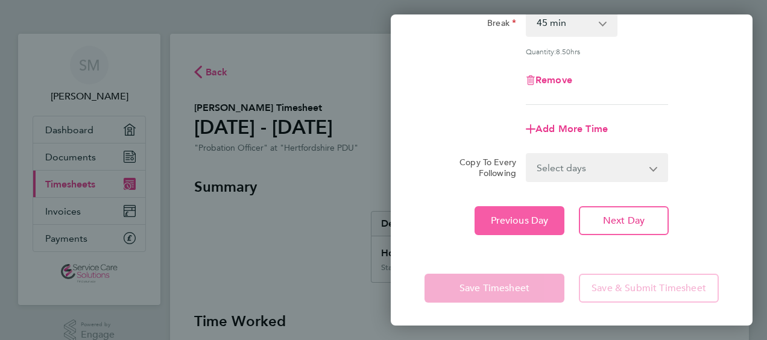
type input "17:30"
click at [509, 209] on button "Previous Day" at bounding box center [519, 220] width 90 height 29
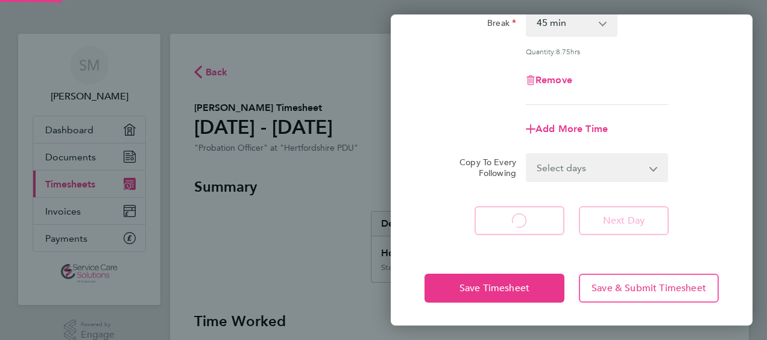
select select "30"
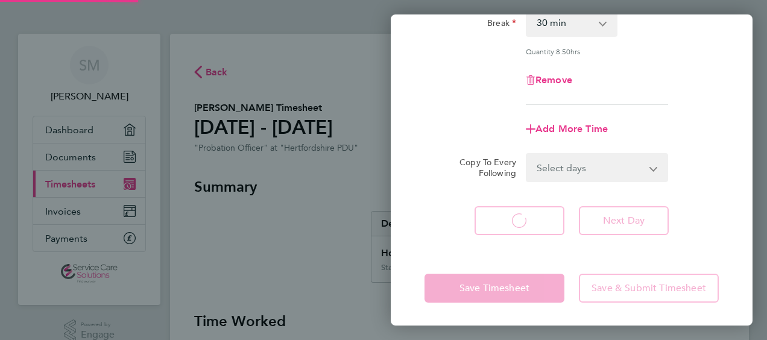
select select "30"
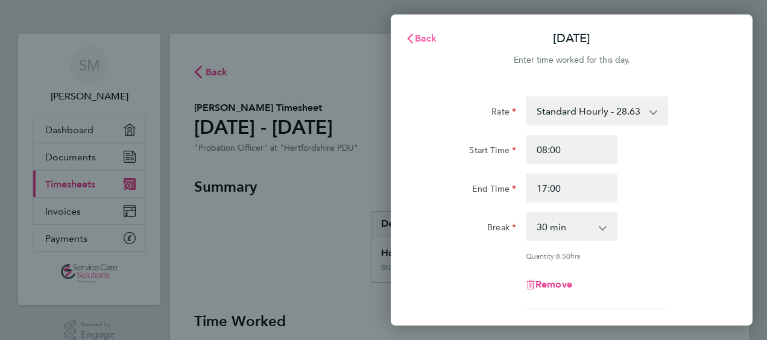
click at [430, 39] on span "Back" at bounding box center [426, 38] width 22 height 11
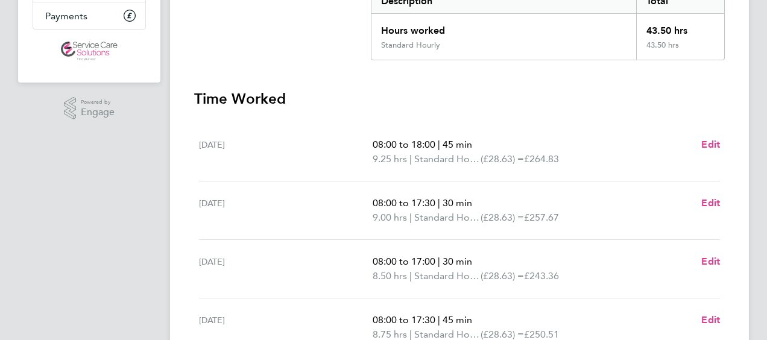
scroll to position [223, 0]
click at [711, 145] on span "Edit" at bounding box center [710, 143] width 19 height 11
select select "45"
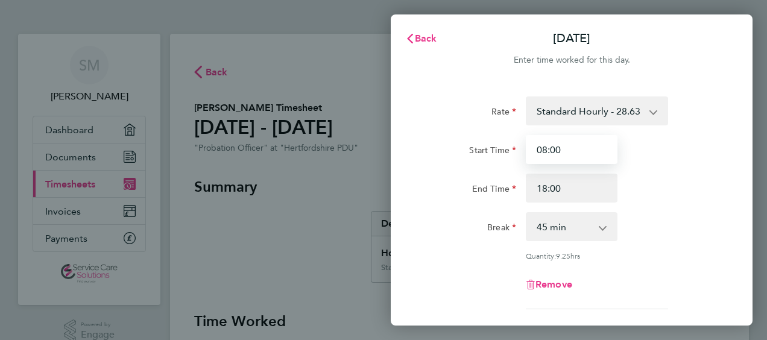
click at [589, 153] on input "08:00" at bounding box center [572, 149] width 92 height 29
type input "08:30"
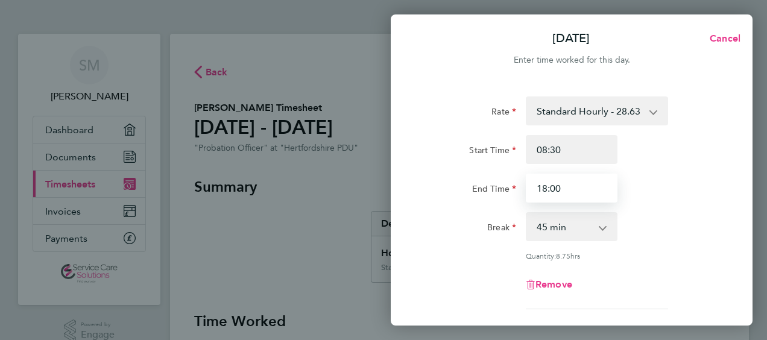
click at [558, 188] on input "18:00" at bounding box center [572, 188] width 92 height 29
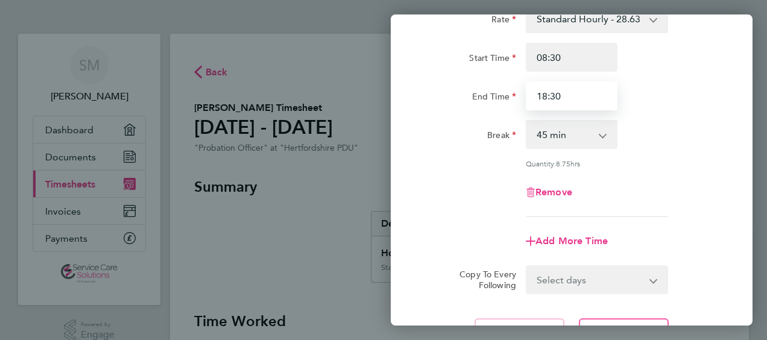
scroll to position [125, 0]
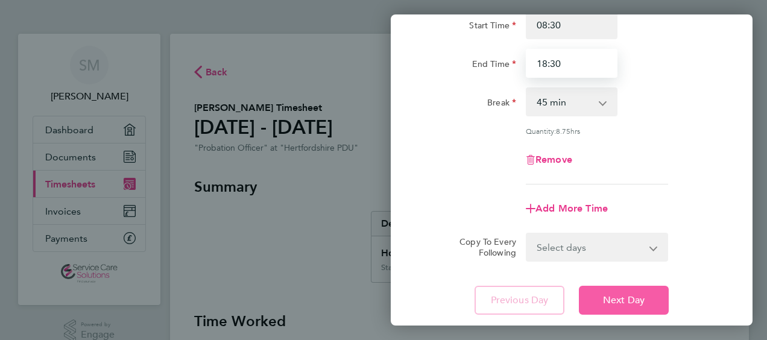
type input "18:30"
click at [627, 298] on span "Next Day" at bounding box center [624, 300] width 42 height 12
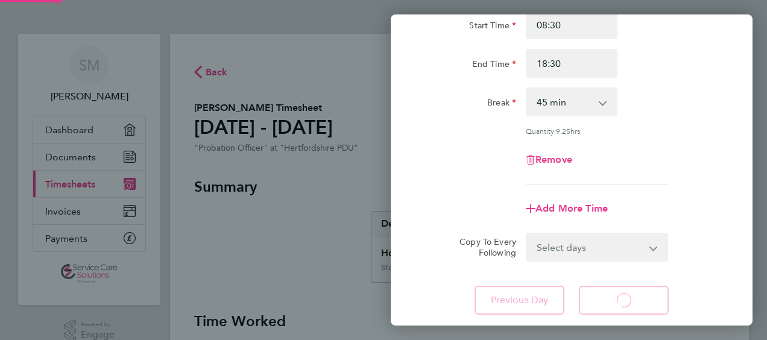
select select "30"
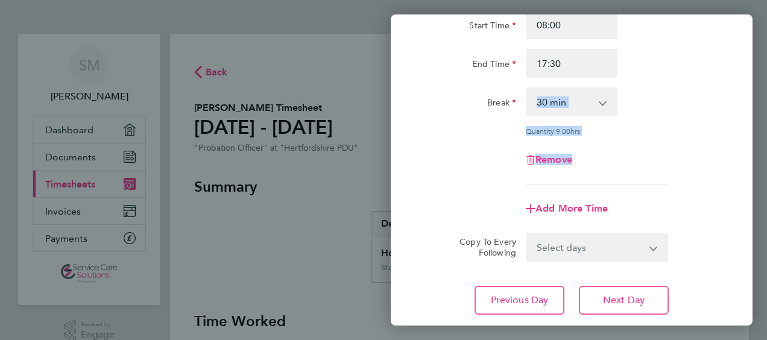
drag, startPoint x: 497, startPoint y: 112, endPoint x: 512, endPoint y: 221, distance: 109.6
click at [512, 221] on app-timesheet-line-form-group "Rate Standard Hourly - 28.63 Standard Hourly - 22.44 Standard Hourly - 23.70 St…" at bounding box center [571, 97] width 294 height 251
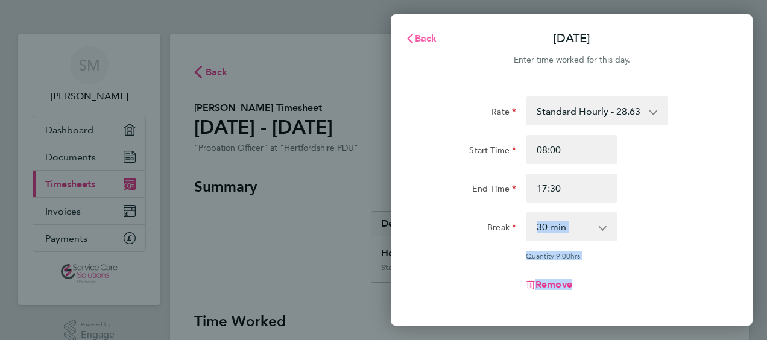
click at [421, 35] on span "Back" at bounding box center [426, 38] width 22 height 11
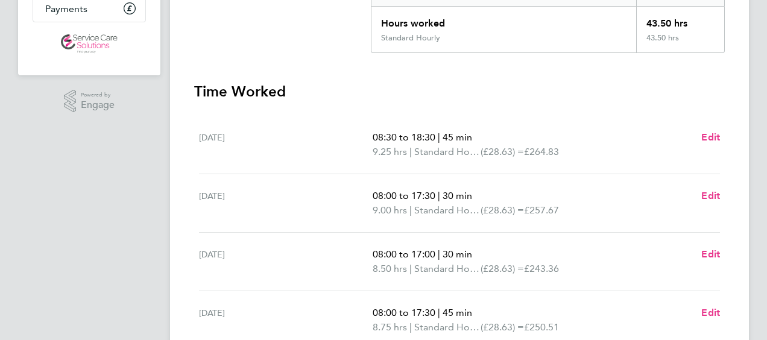
scroll to position [228, 0]
